Goal: Communication & Community: Answer question/provide support

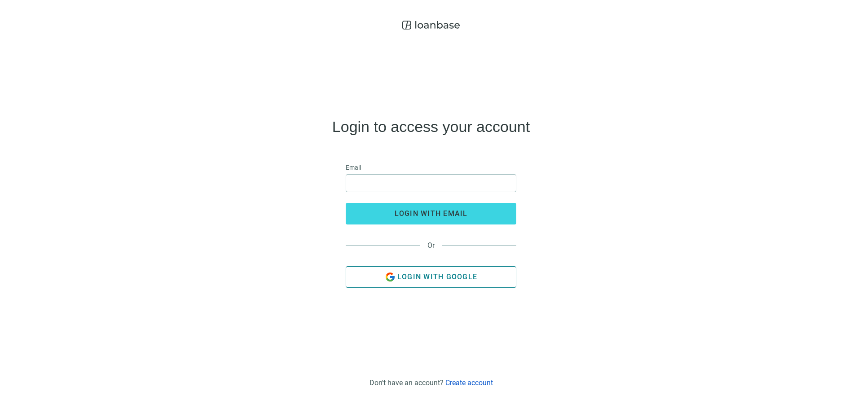
click at [443, 280] on span "Login with Google" at bounding box center [437, 277] width 80 height 9
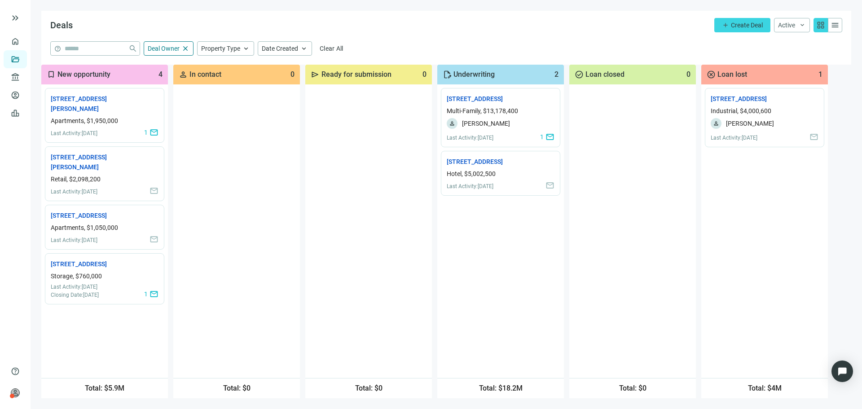
click at [264, 163] on div at bounding box center [236, 231] width 127 height 294
click at [102, 102] on link "[STREET_ADDRESS][PERSON_NAME] open_in_new" at bounding box center [91, 104] width 81 height 20
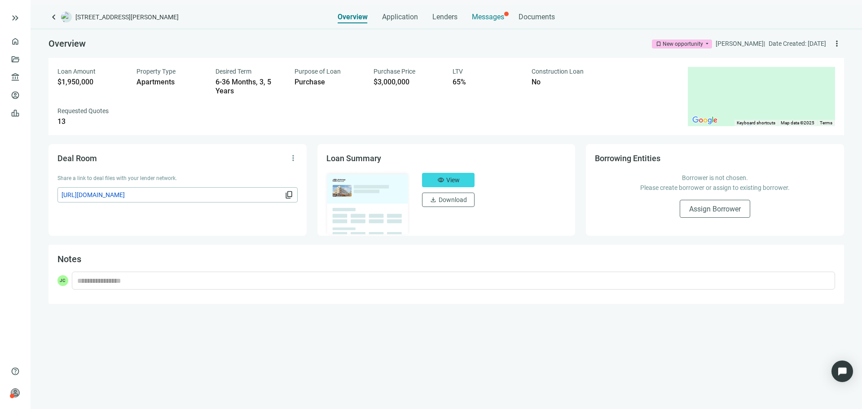
click at [486, 20] on span "Messages" at bounding box center [488, 17] width 32 height 9
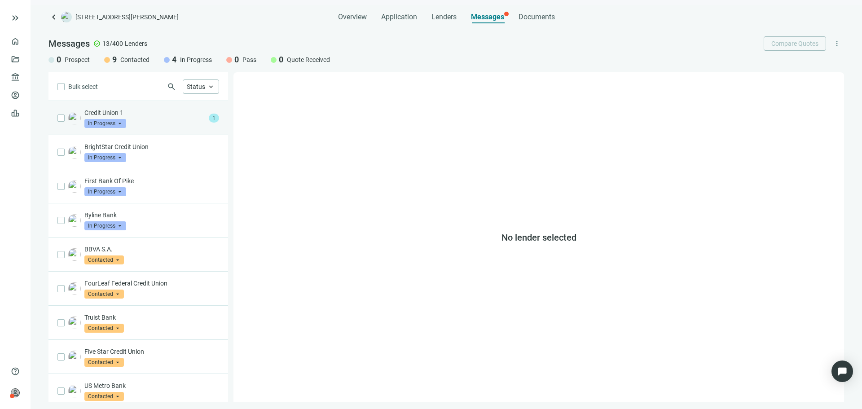
click at [177, 129] on div "Credit Union 1 In Progress arrow_drop_down 1" at bounding box center [139, 118] width 180 height 34
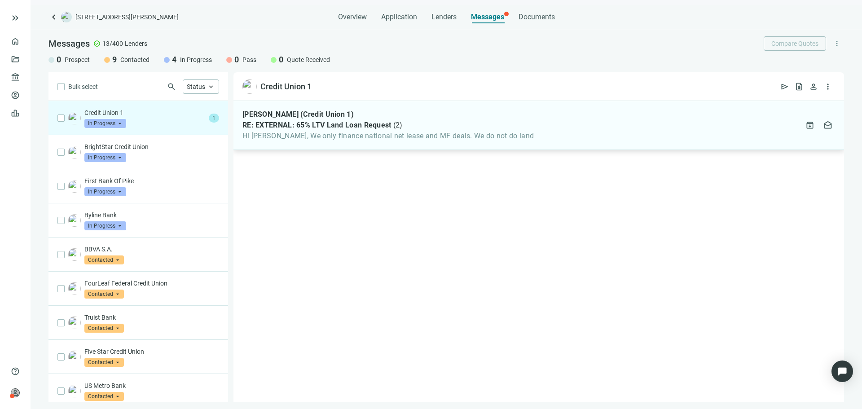
click at [370, 143] on div "Phillip Norris (Credit Union 1) RE: EXTERNAL: 65% LTV Land Loan Request ( 2 ) H…" at bounding box center [539, 125] width 611 height 49
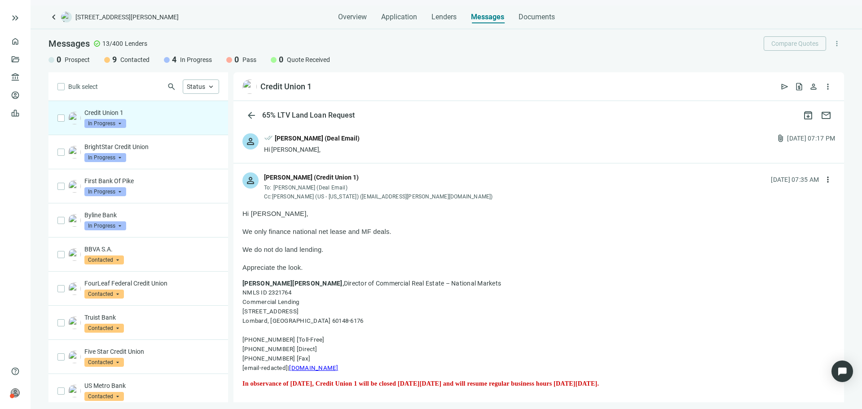
click at [345, 237] on p at bounding box center [539, 240] width 593 height 9
drag, startPoint x: 345, startPoint y: 237, endPoint x: 346, endPoint y: 255, distance: 18.4
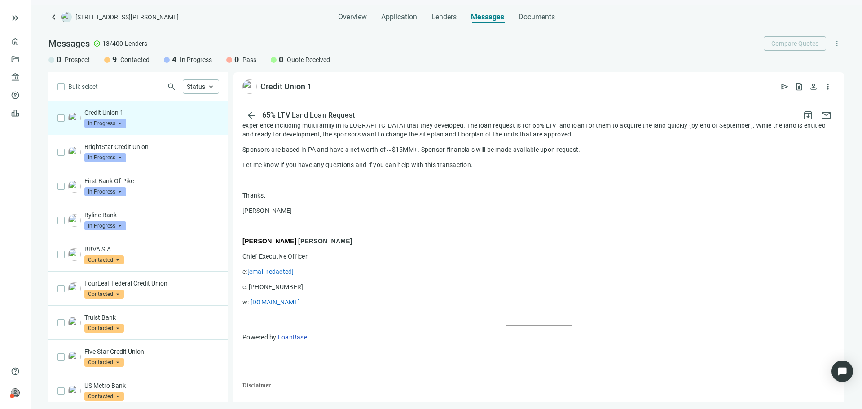
scroll to position [564, 0]
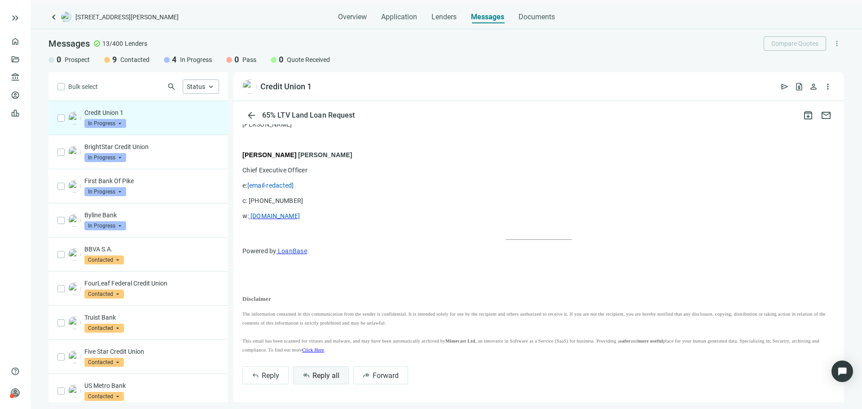
click at [335, 379] on span "Reply all" at bounding box center [326, 375] width 27 height 9
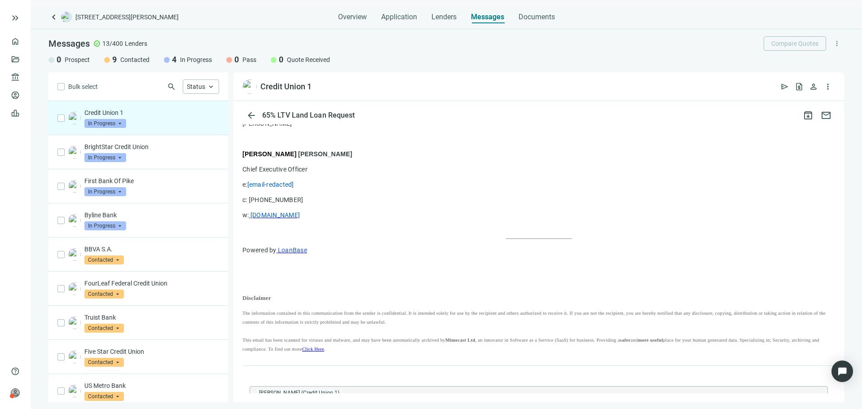
type textarea "**********"
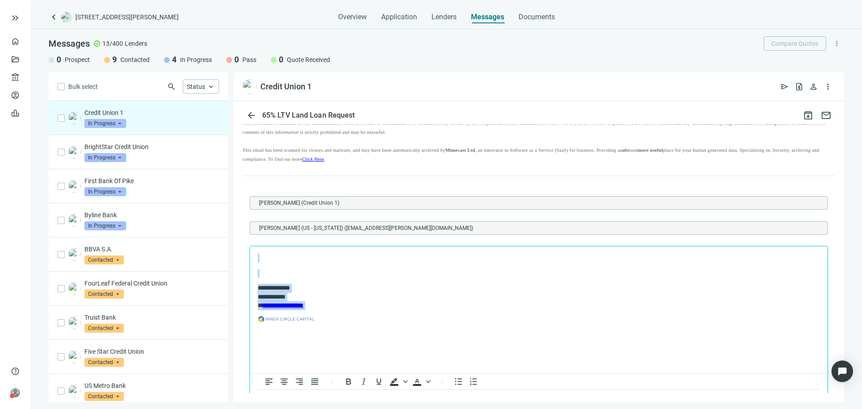
drag, startPoint x: 389, startPoint y: 354, endPoint x: 241, endPoint y: 225, distance: 196.4
click at [250, 247] on html "**********" at bounding box center [539, 293] width 578 height 92
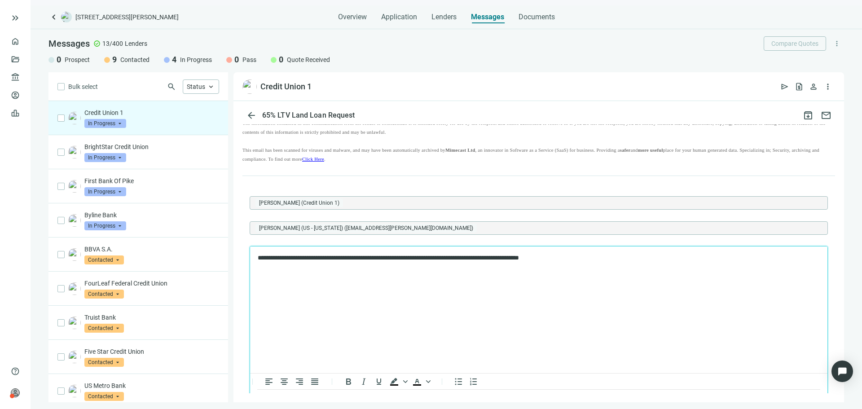
scroll to position [812, 0]
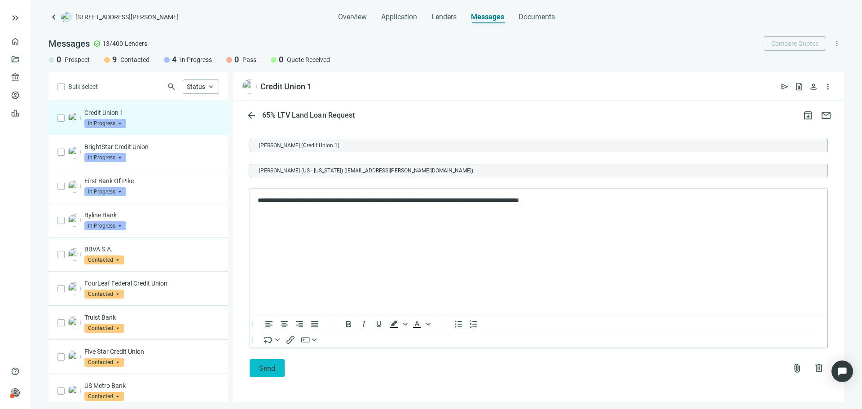
click at [267, 368] on span "Send" at bounding box center [267, 368] width 16 height 9
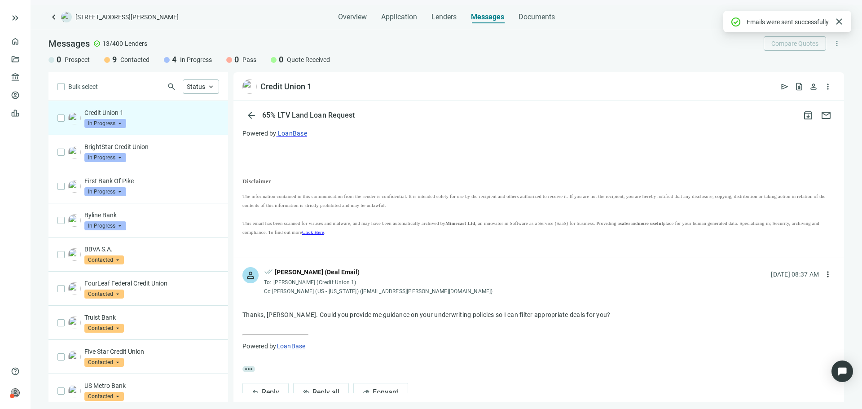
scroll to position [698, 0]
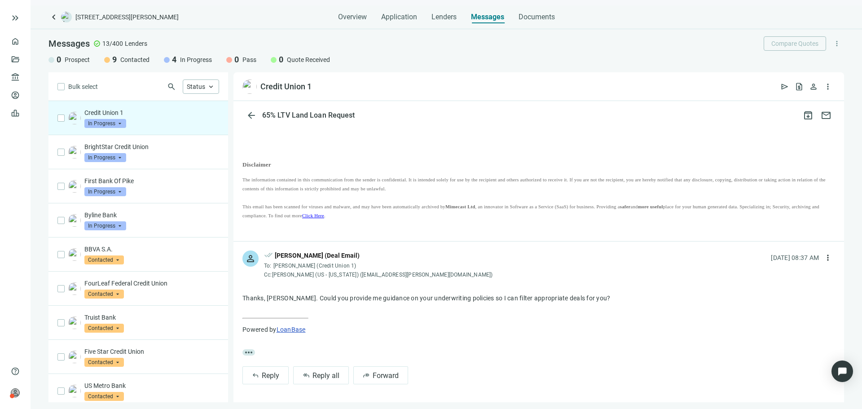
click at [309, 263] on span "Phillip Norris (Credit Union 1)" at bounding box center [315, 266] width 83 height 6
click at [343, 275] on div "Cc: Noyola, Alex (US - Illinois) (alex.noyola@creditunion1.org)" at bounding box center [378, 274] width 229 height 7
drag, startPoint x: 343, startPoint y: 275, endPoint x: 407, endPoint y: 275, distance: 64.2
click at [407, 275] on div "Cc: Noyola, Alex (US - Illinois) (alex.noyola@creditunion1.org)" at bounding box center [378, 274] width 229 height 7
copy div "alex.noyola@creditunion1.org"
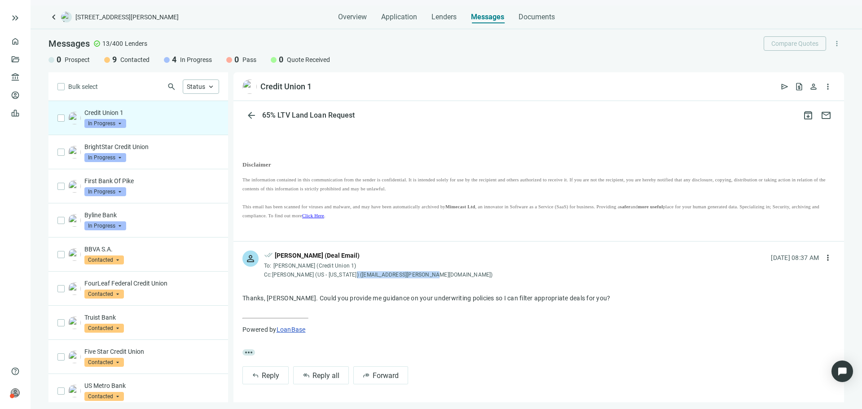
click at [123, 127] on span "In Progress" at bounding box center [105, 123] width 42 height 9
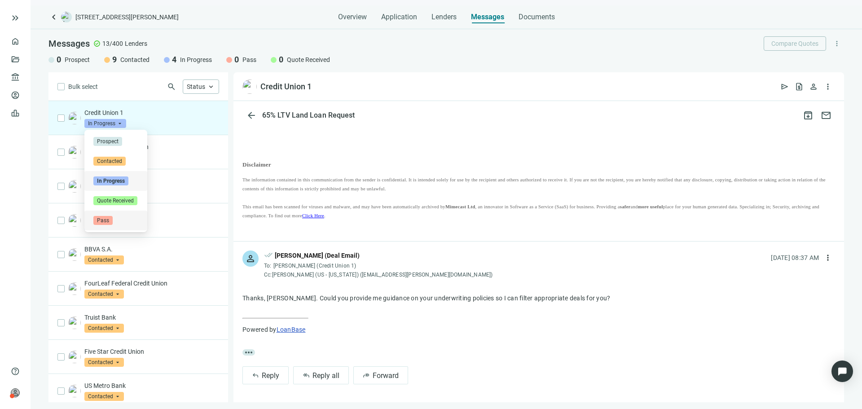
click at [122, 217] on div "Pass" at bounding box center [115, 220] width 45 height 9
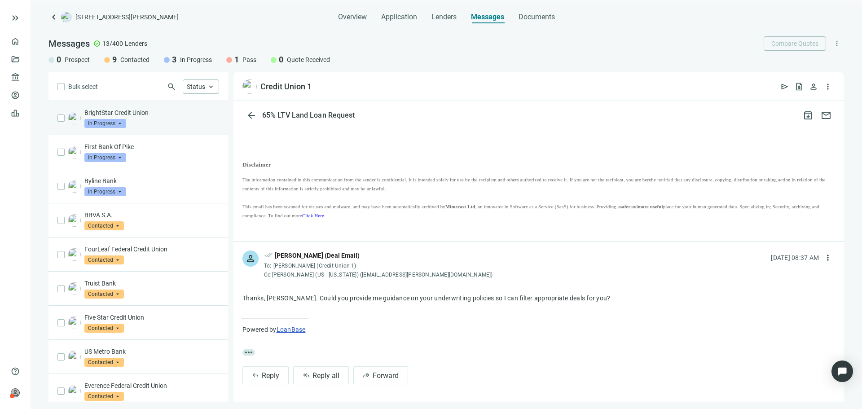
click at [154, 124] on div "BrightStar Credit Union In Progress arrow_drop_down" at bounding box center [151, 118] width 135 height 20
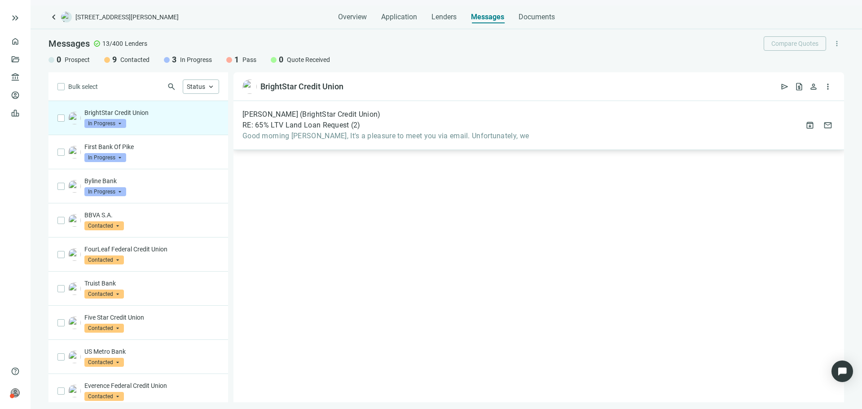
click at [441, 146] on div "David Mateo (BrightStar Credit Union) RE: 65% LTV Land Loan Request ( 2 ) Good …" at bounding box center [539, 125] width 611 height 49
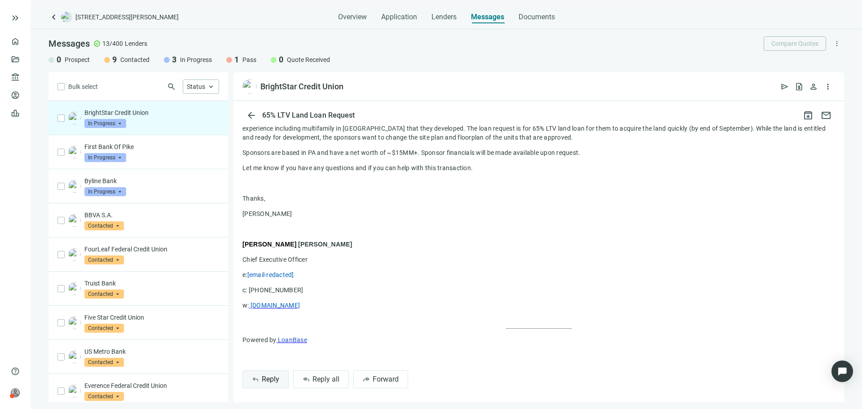
click at [276, 380] on button "reply Reply" at bounding box center [266, 380] width 46 height 18
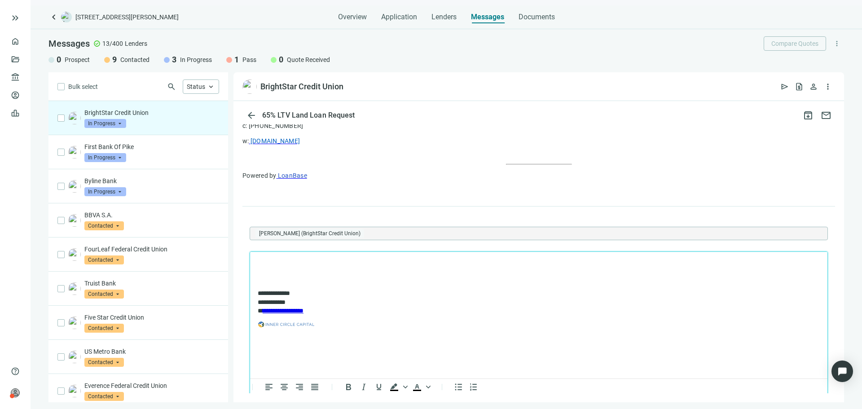
click at [360, 339] on html "**********" at bounding box center [539, 298] width 578 height 92
drag, startPoint x: 373, startPoint y: 333, endPoint x: 219, endPoint y: 195, distance: 206.7
click at [250, 252] on html "**********" at bounding box center [539, 298] width 578 height 92
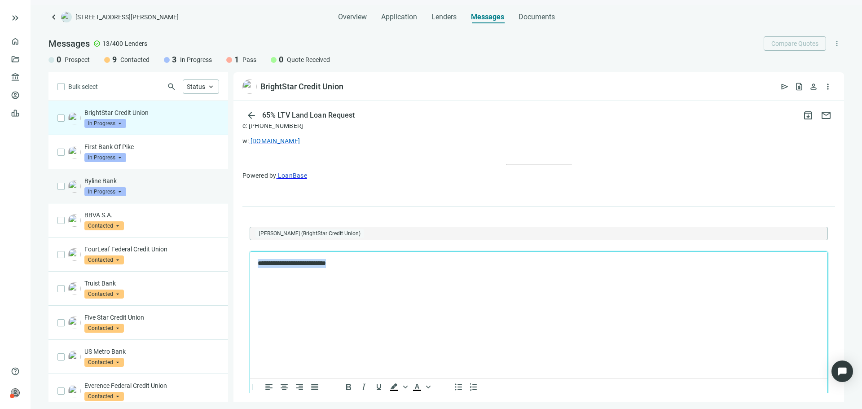
copy p "**********"
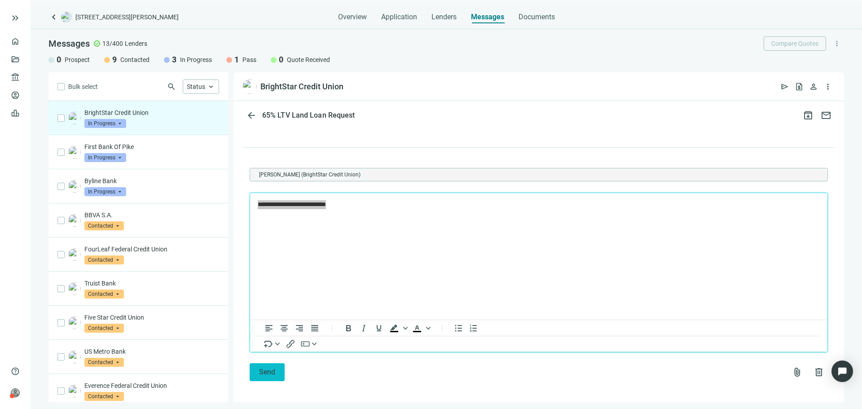
click at [278, 364] on button "Send" at bounding box center [267, 372] width 35 height 18
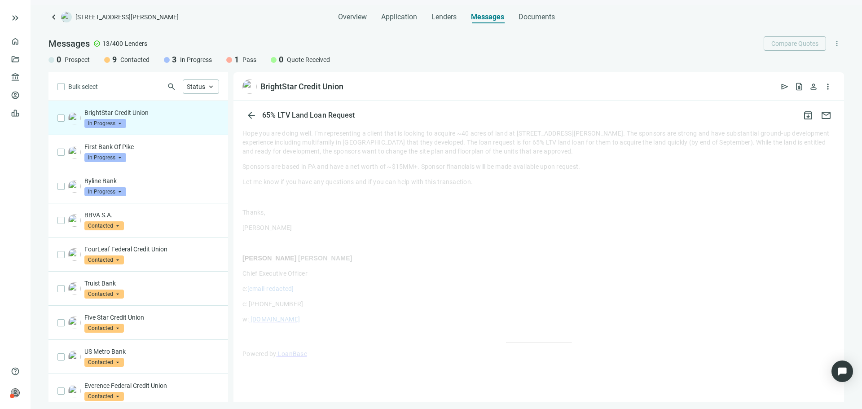
scroll to position [487, 0]
click at [120, 123] on span "In Progress" at bounding box center [105, 123] width 42 height 9
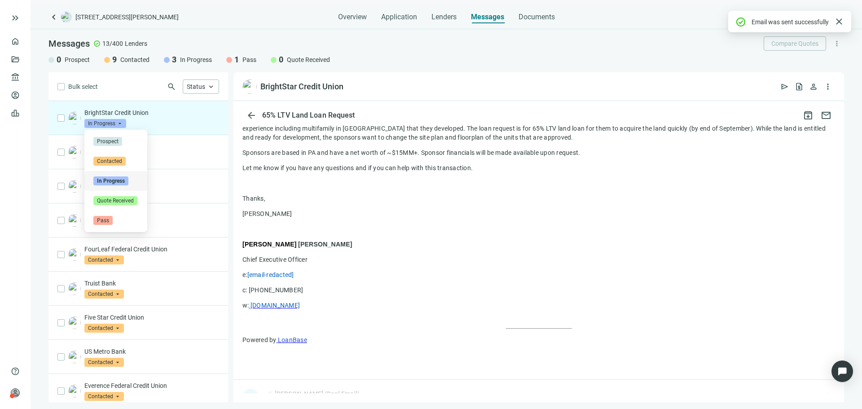
scroll to position [630, 0]
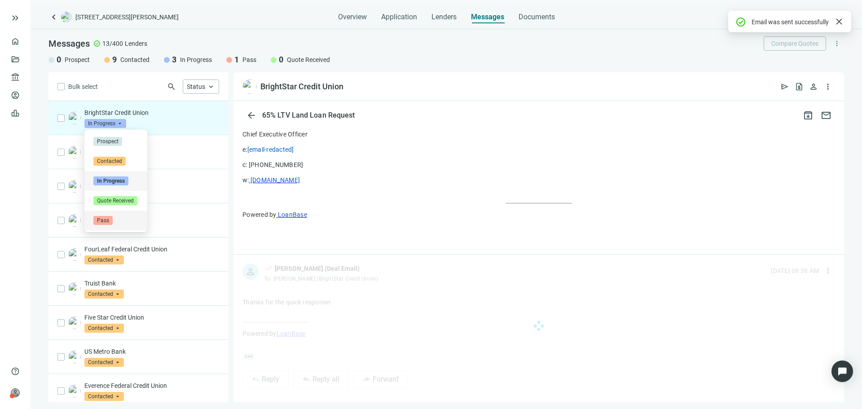
click at [124, 222] on div "Pass" at bounding box center [115, 220] width 45 height 9
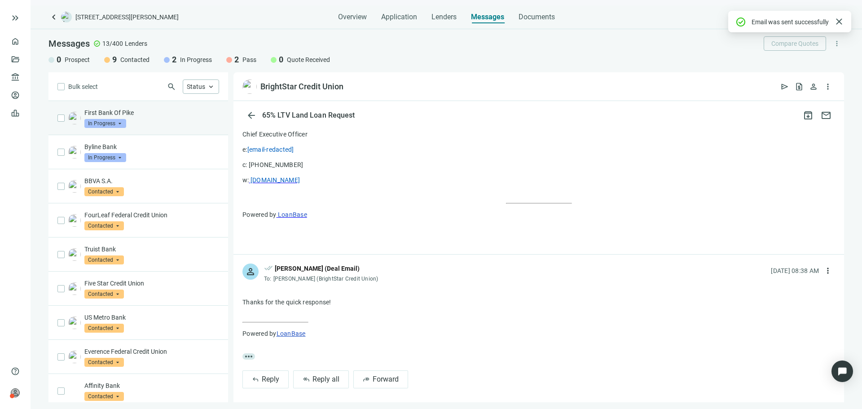
scroll to position [0, 0]
click at [162, 115] on p "First Bank Of Pike" at bounding box center [151, 112] width 135 height 9
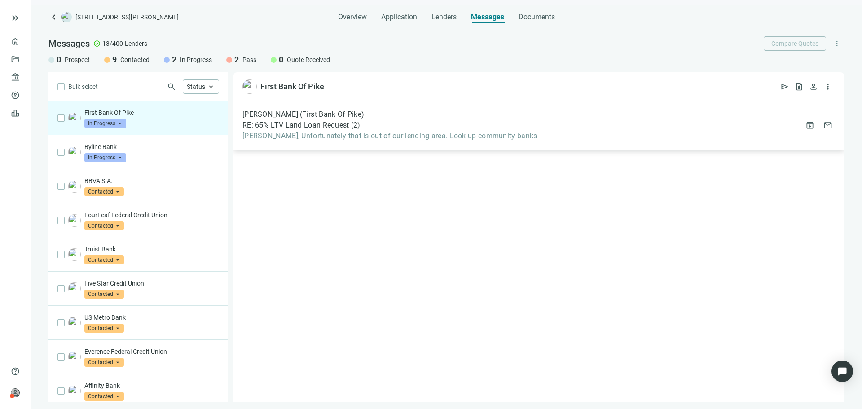
click at [693, 109] on div "Jason Brisendine (First Bank Of Pike) RE: 65% LTV Land Loan Request ( 2 ) Jaide…" at bounding box center [539, 125] width 611 height 49
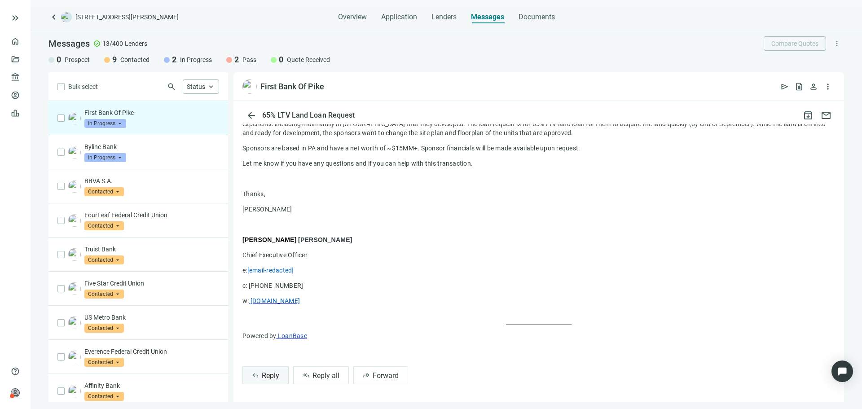
click at [265, 372] on span "Reply" at bounding box center [271, 375] width 18 height 9
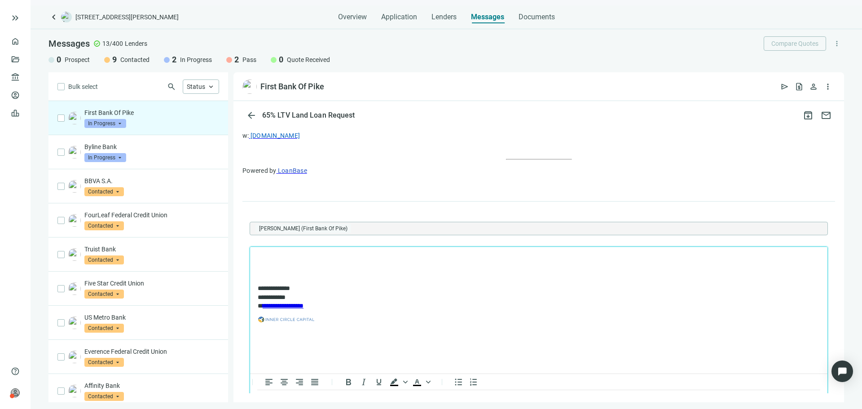
scroll to position [498, 0]
drag, startPoint x: 397, startPoint y: 340, endPoint x: 387, endPoint y: 336, distance: 10.5
click at [388, 337] on html "**********" at bounding box center [539, 293] width 578 height 92
drag, startPoint x: 390, startPoint y: 337, endPoint x: 186, endPoint y: 222, distance: 234.1
click at [250, 247] on html "**********" at bounding box center [539, 293] width 578 height 92
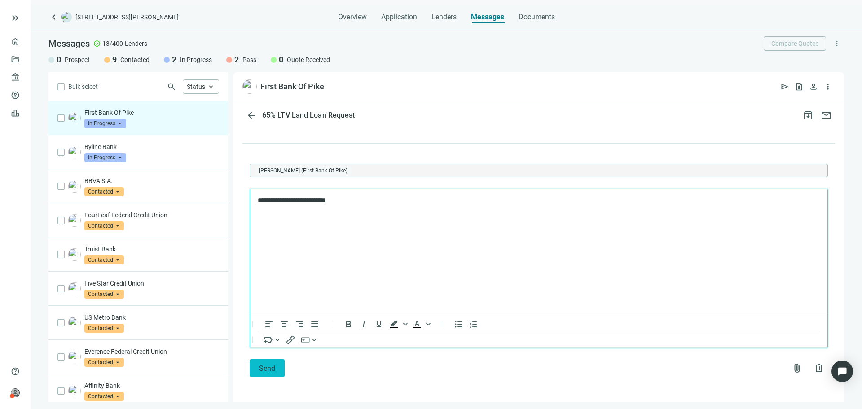
click at [271, 368] on span "Send" at bounding box center [267, 368] width 16 height 9
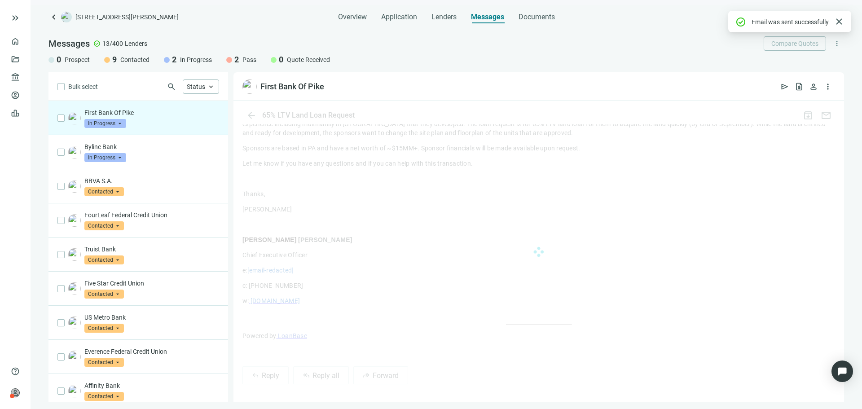
click at [119, 124] on span "In Progress" at bounding box center [105, 123] width 42 height 9
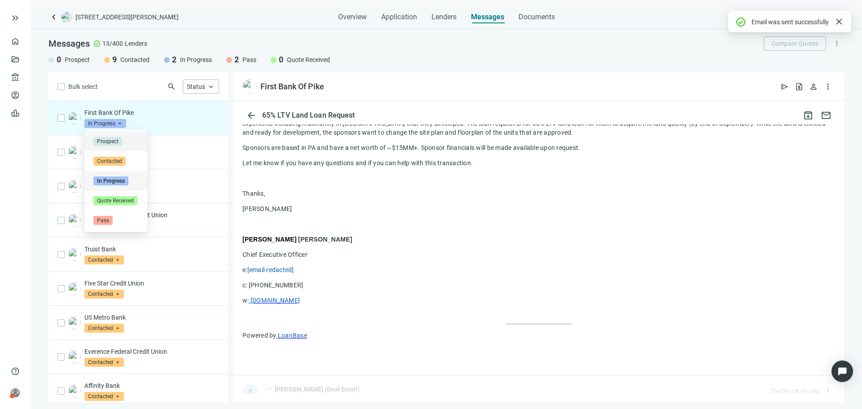
scroll to position [458, 0]
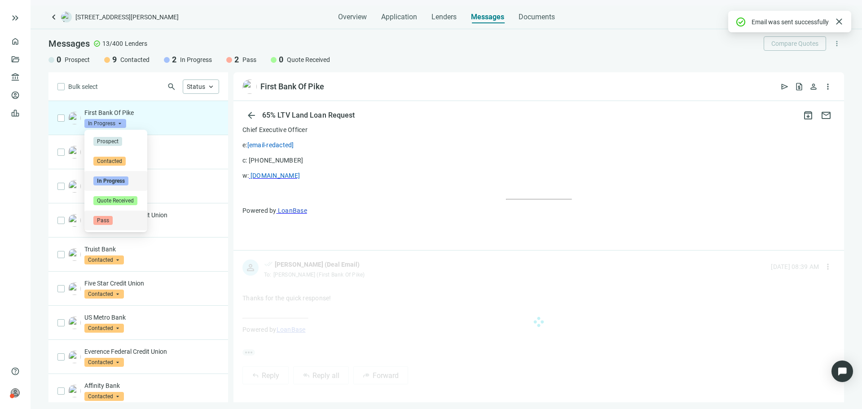
click at [124, 223] on div "Pass" at bounding box center [115, 220] width 45 height 9
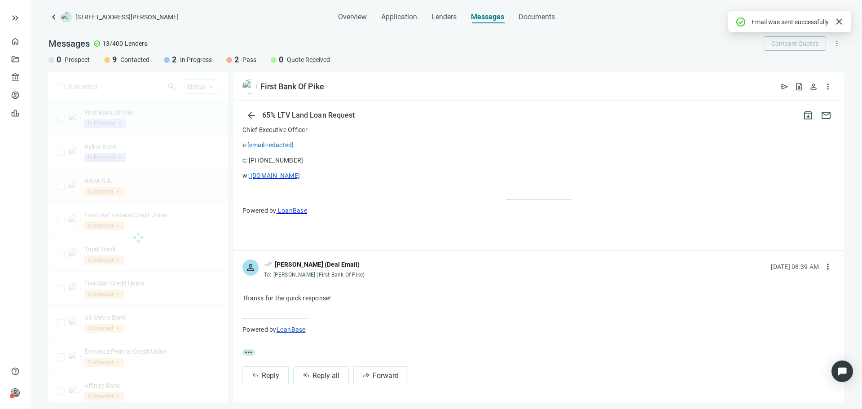
scroll to position [0, 0]
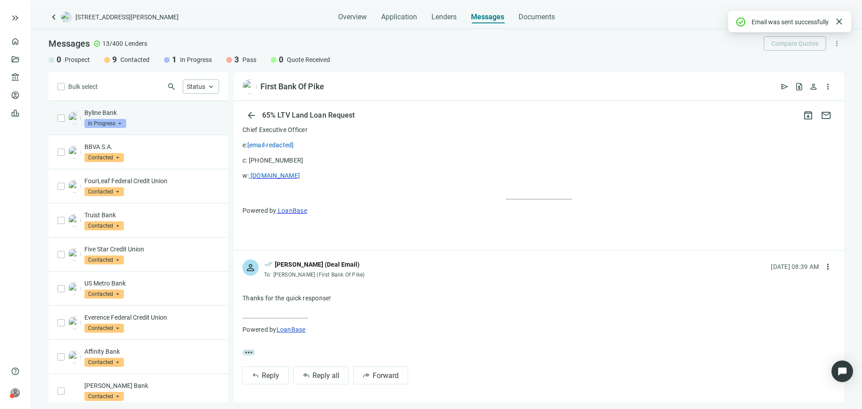
click at [166, 113] on p "Byline Bank" at bounding box center [151, 112] width 135 height 9
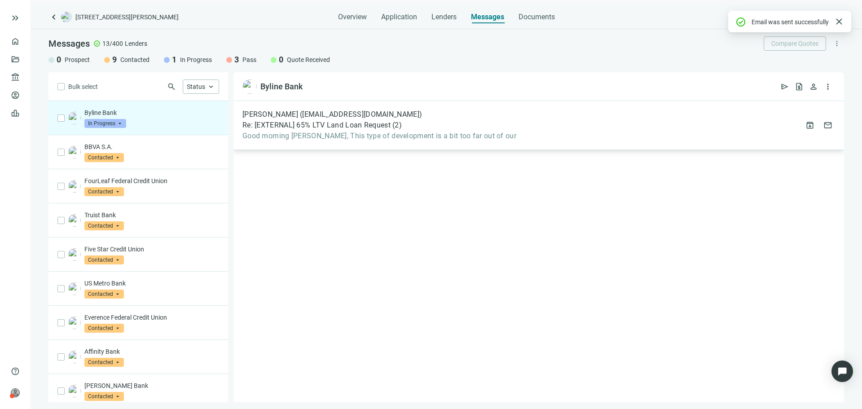
click at [375, 149] on div "Jason Mangawan (jwm3814@bylinebank.com) Re: [EXTERNAL] 65% LTV Land Loan Reques…" at bounding box center [539, 125] width 611 height 49
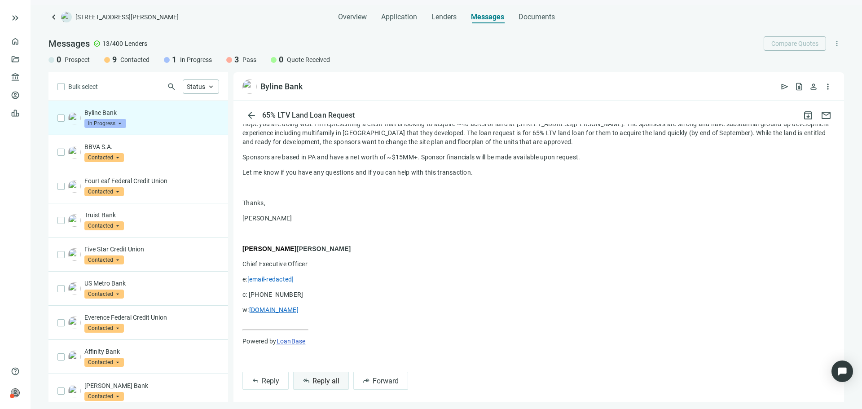
click at [311, 376] on button "reply_all Reply all" at bounding box center [321, 381] width 56 height 18
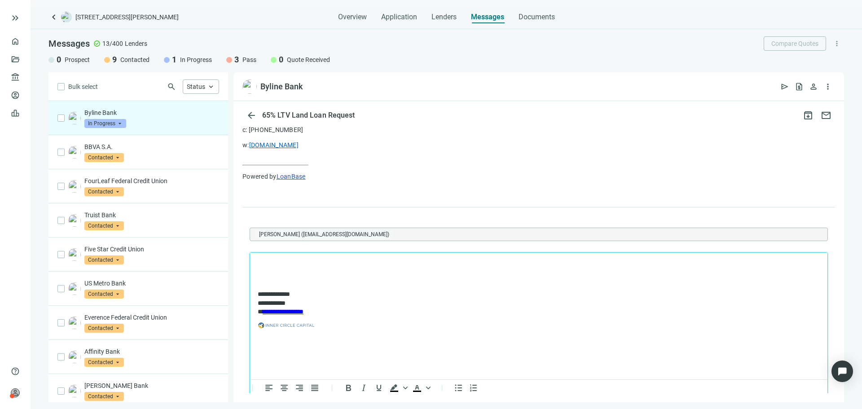
click at [424, 301] on p "**********" at bounding box center [534, 313] width 553 height 47
drag, startPoint x: 269, startPoint y: 259, endPoint x: 272, endPoint y: 262, distance: 4.8
click at [272, 262] on html "**********" at bounding box center [539, 299] width 578 height 92
drag, startPoint x: 277, startPoint y: 265, endPoint x: 309, endPoint y: 334, distance: 76.1
click at [309, 334] on body "**********" at bounding box center [538, 298] width 563 height 77
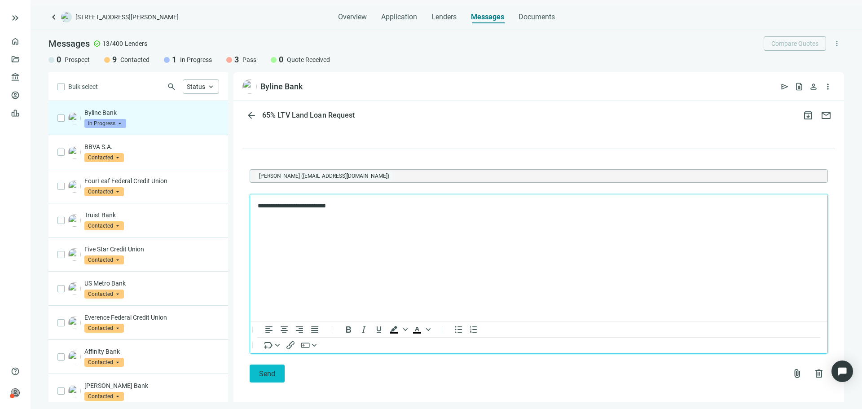
click at [267, 375] on button "Send" at bounding box center [267, 374] width 35 height 18
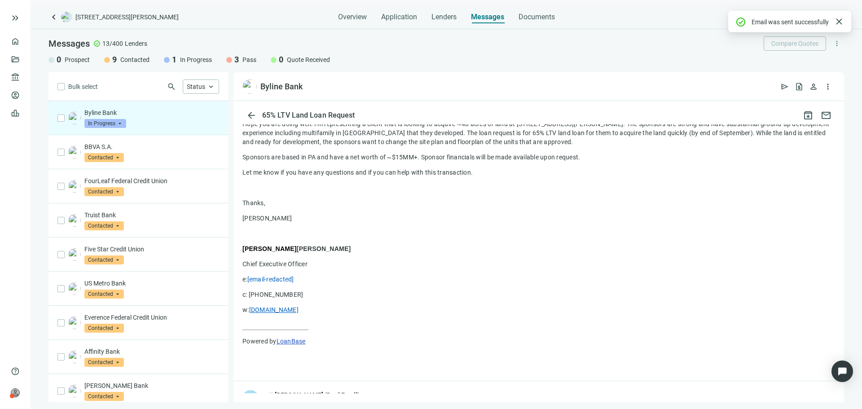
scroll to position [501, 0]
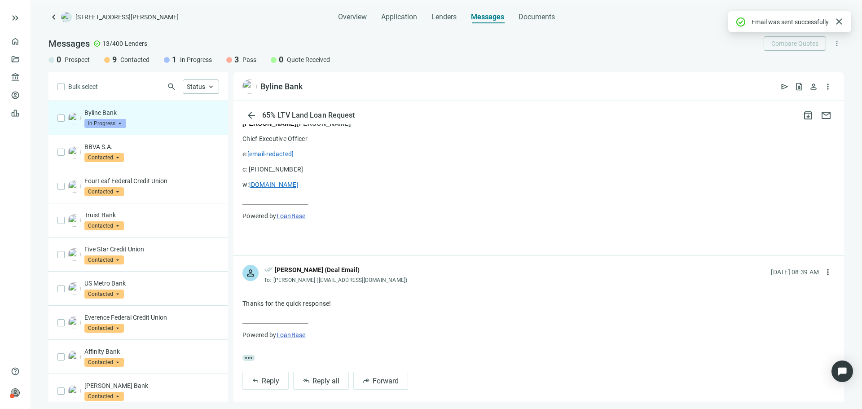
click at [114, 124] on span "In Progress" at bounding box center [105, 123] width 42 height 9
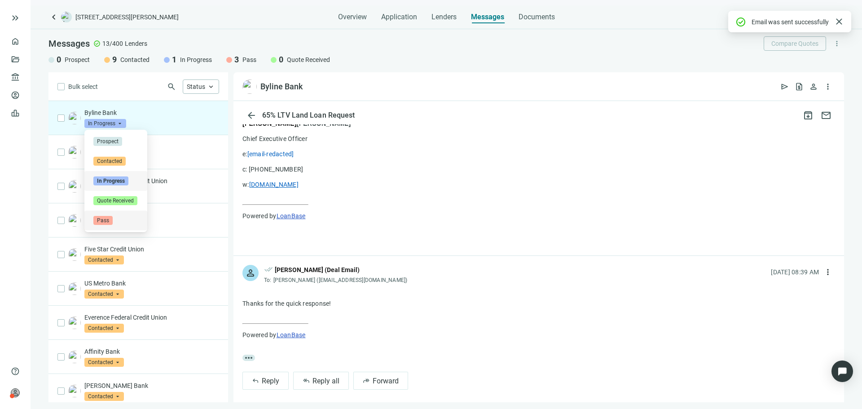
click at [119, 216] on div "Pass" at bounding box center [115, 220] width 45 height 9
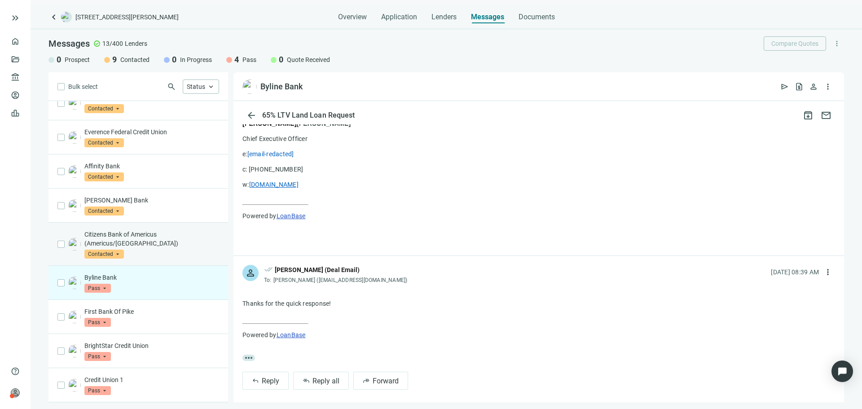
scroll to position [0, 0]
